Goal: Task Accomplishment & Management: Use online tool/utility

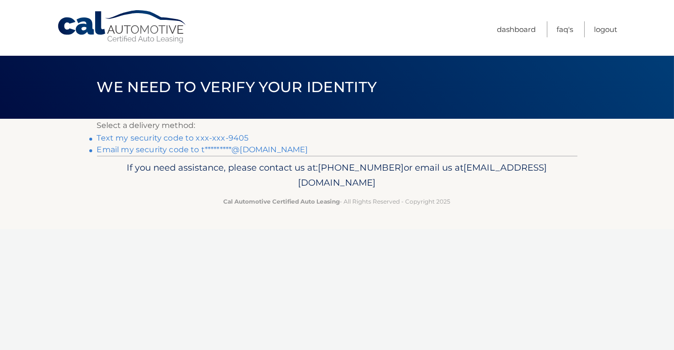
click at [217, 137] on link "Text my security code to xxx-xxx-9405" at bounding box center [173, 137] width 152 height 9
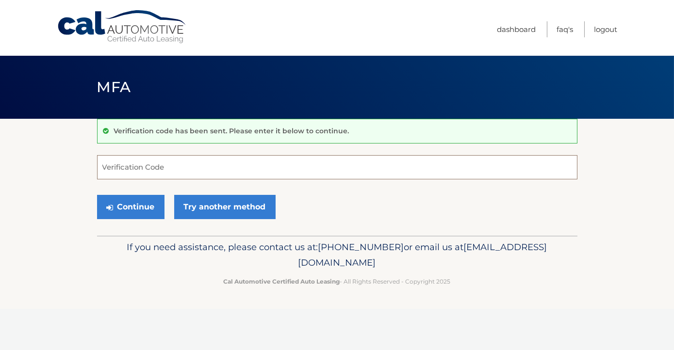
click at [171, 168] on input "Verification Code" at bounding box center [337, 167] width 480 height 24
type input "427957"
click at [138, 202] on button "Continue" at bounding box center [130, 207] width 67 height 24
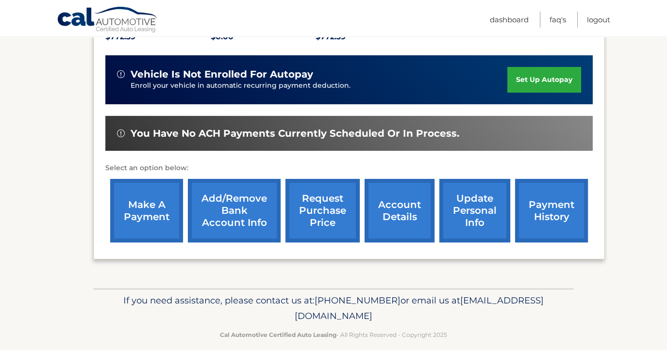
scroll to position [224, 0]
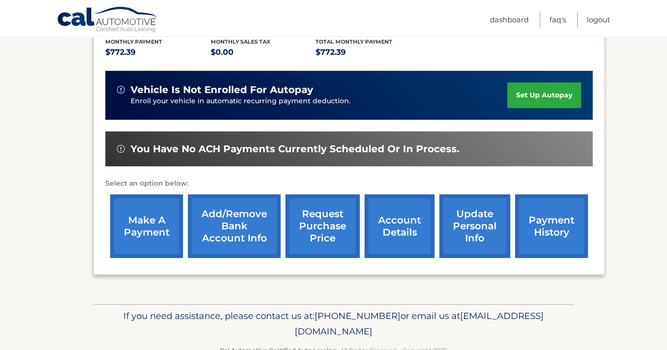
click at [136, 221] on link "make a payment" at bounding box center [146, 227] width 73 height 64
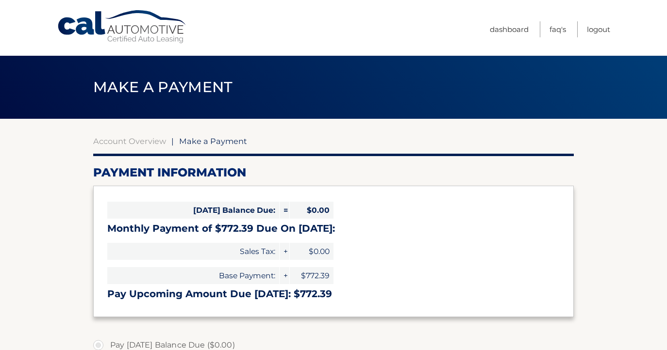
select select "ZTRkODFhNjAtMDZjOC00M2VkLWJjMTMtYTkyZWU4NDgxMzVh"
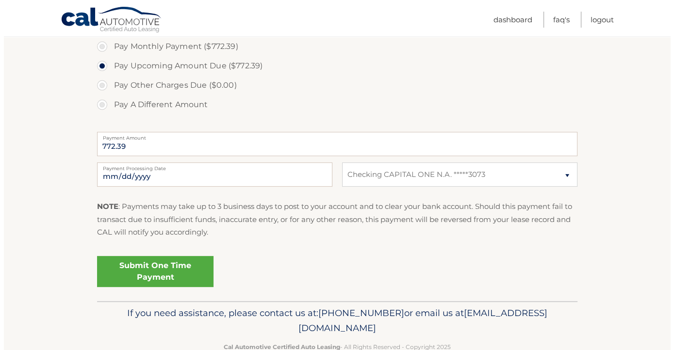
scroll to position [319, 0]
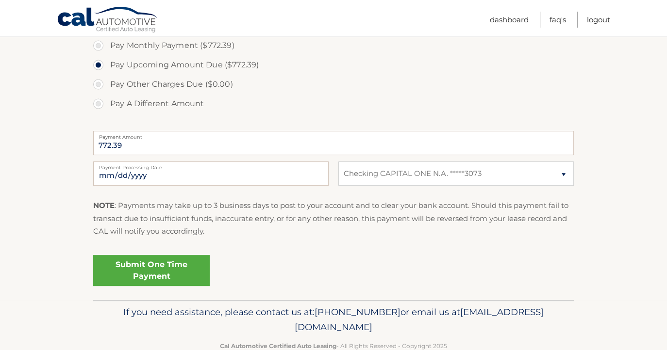
click at [156, 266] on link "Submit One Time Payment" at bounding box center [151, 270] width 116 height 31
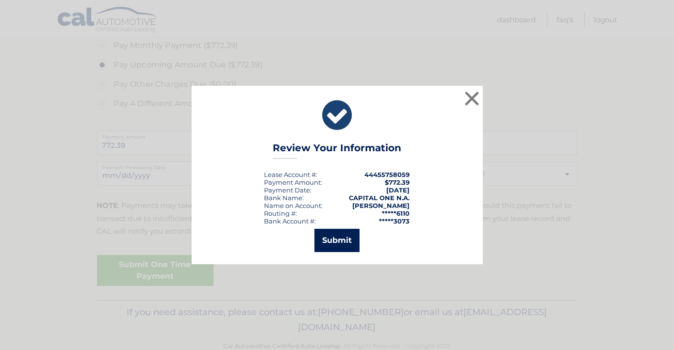
click at [340, 243] on button "Submit" at bounding box center [336, 240] width 45 height 23
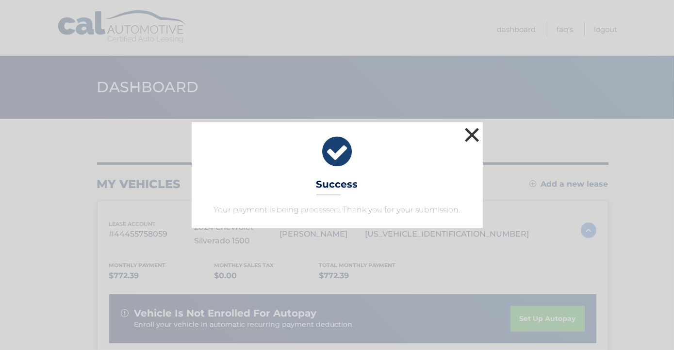
click at [470, 130] on button "×" at bounding box center [471, 134] width 19 height 19
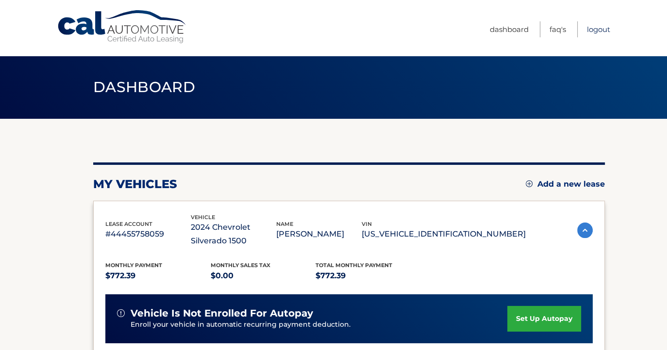
click at [596, 26] on link "Logout" at bounding box center [598, 29] width 23 height 16
